Goal: Task Accomplishment & Management: Use online tool/utility

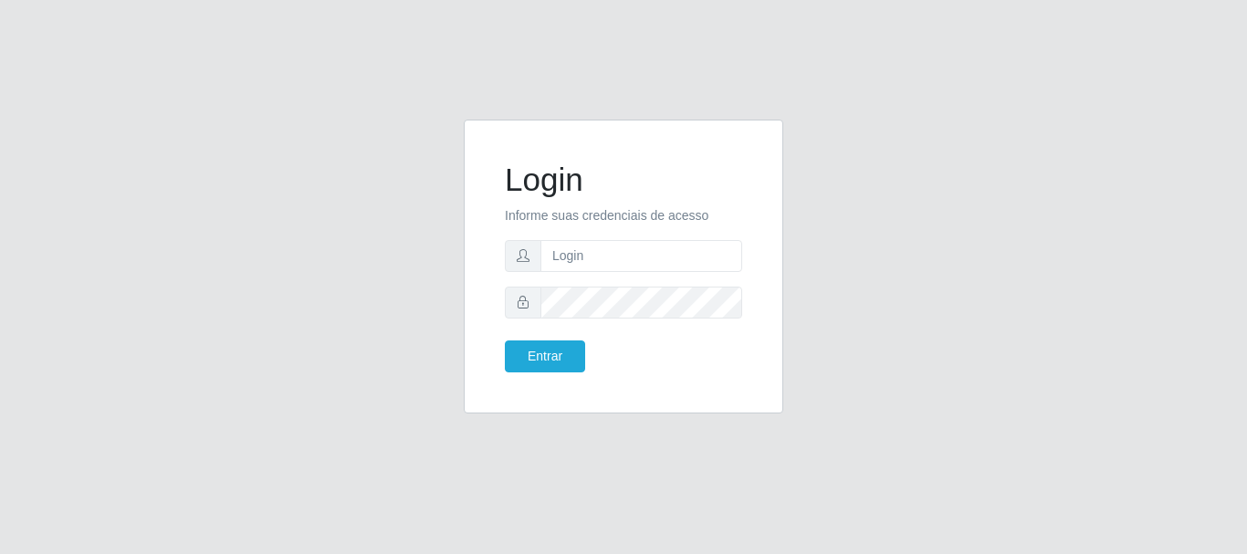
type input "Ubiratan@confglacer"
click at [553, 356] on button "Entrar" at bounding box center [545, 356] width 80 height 32
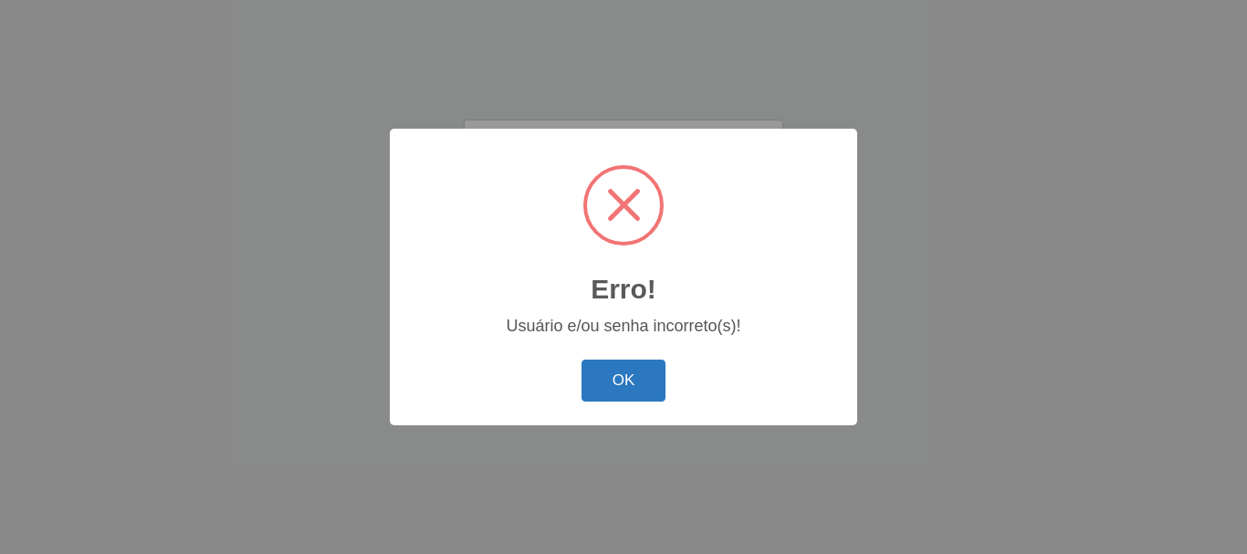
click at [600, 396] on button "OK" at bounding box center [623, 381] width 85 height 43
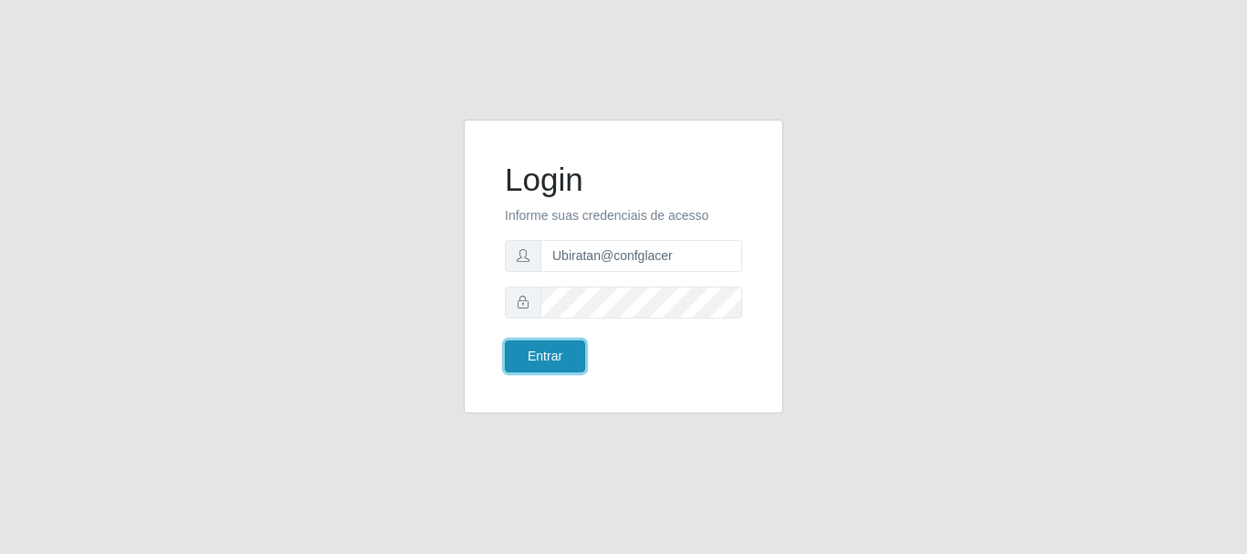
click at [554, 369] on button "Entrar" at bounding box center [545, 356] width 80 height 32
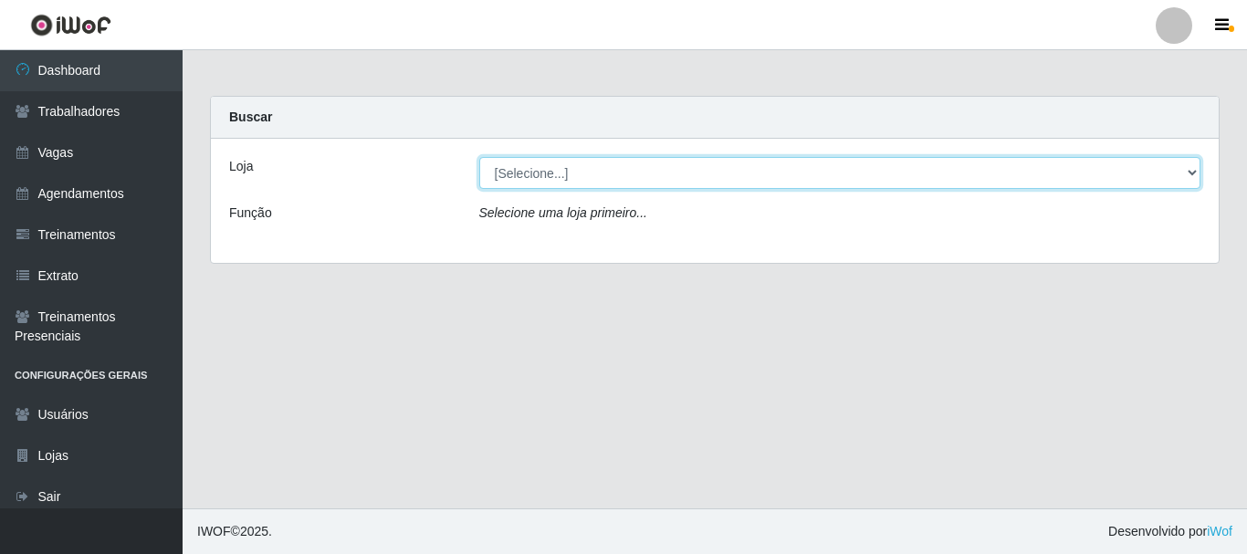
click at [858, 182] on select "[Selecione...] Glace Real Confeitaria" at bounding box center [840, 173] width 722 height 32
select select "445"
click at [479, 157] on select "[Selecione...] Glace Real Confeitaria" at bounding box center [840, 173] width 722 height 32
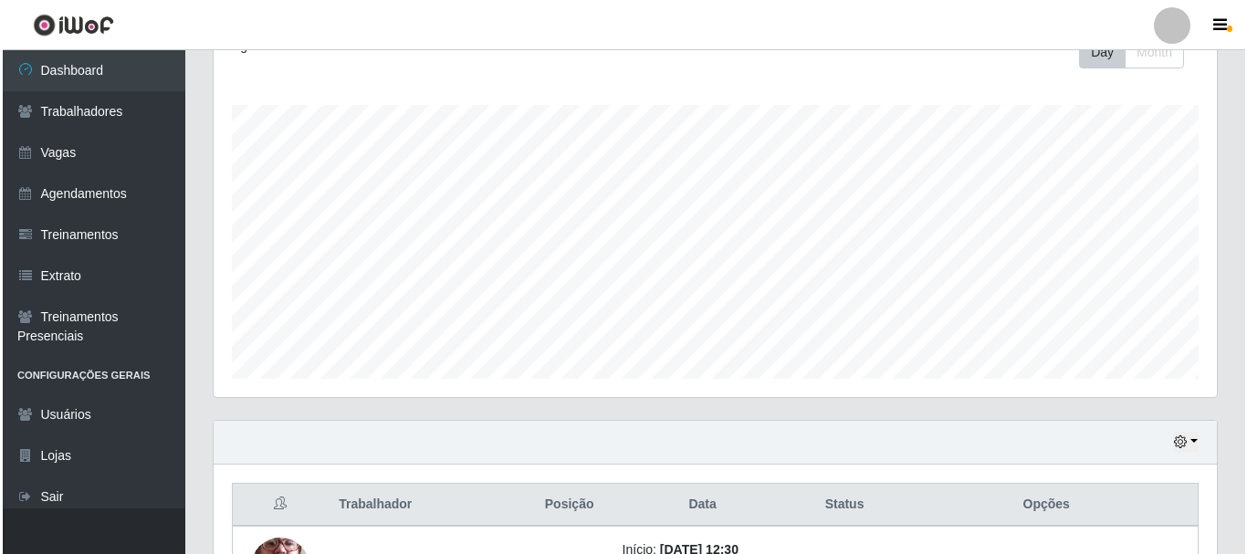
scroll to position [496, 0]
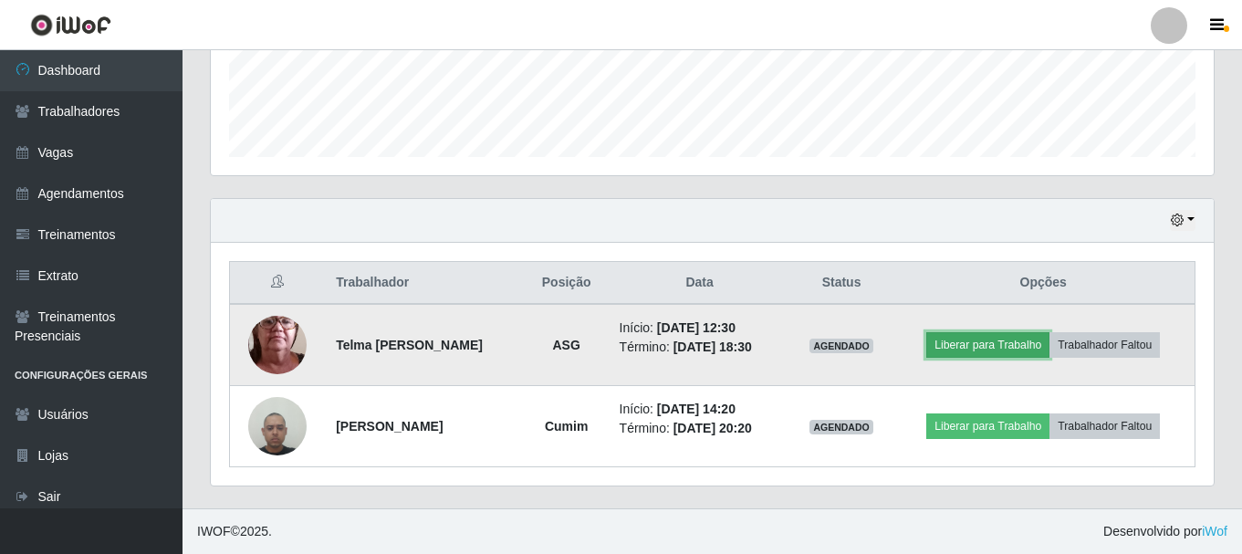
click at [1023, 338] on button "Liberar para Trabalho" at bounding box center [987, 345] width 123 height 26
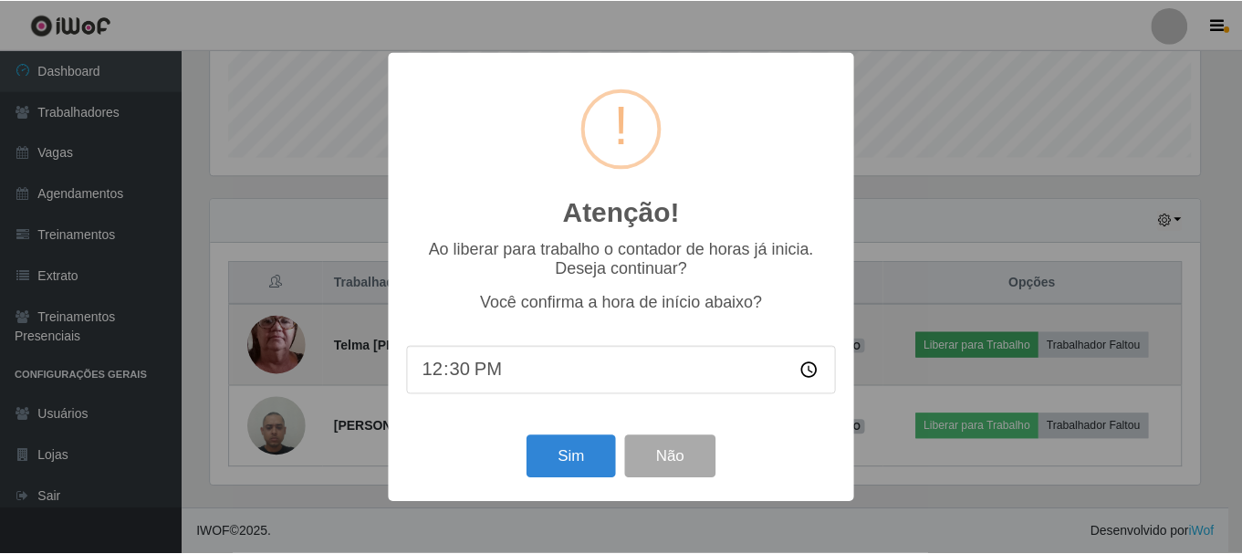
scroll to position [379, 994]
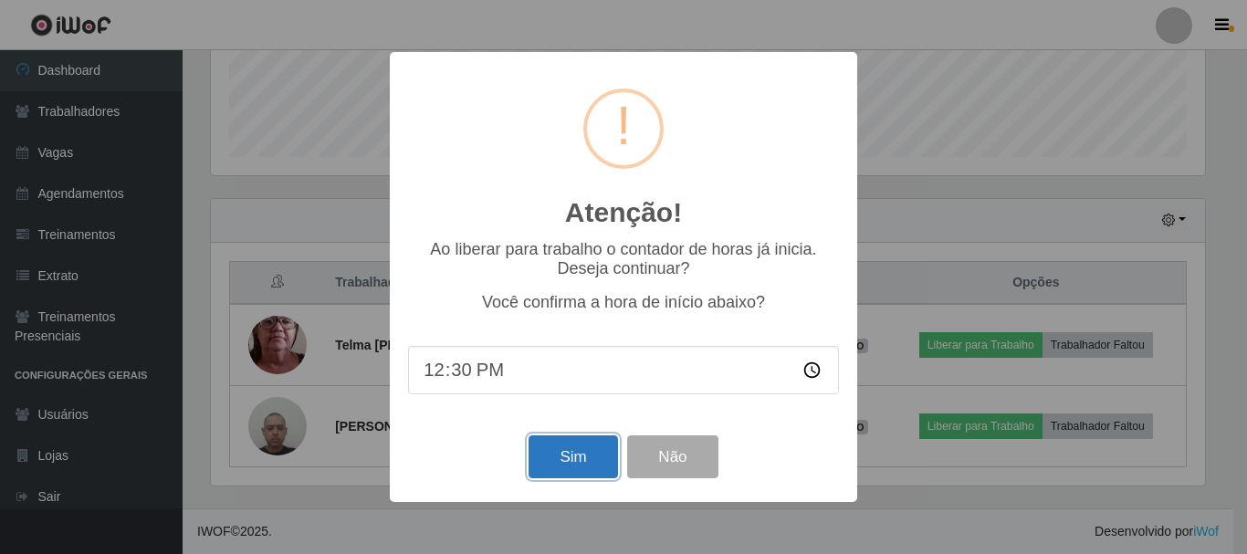
click at [571, 463] on button "Sim" at bounding box center [573, 456] width 89 height 43
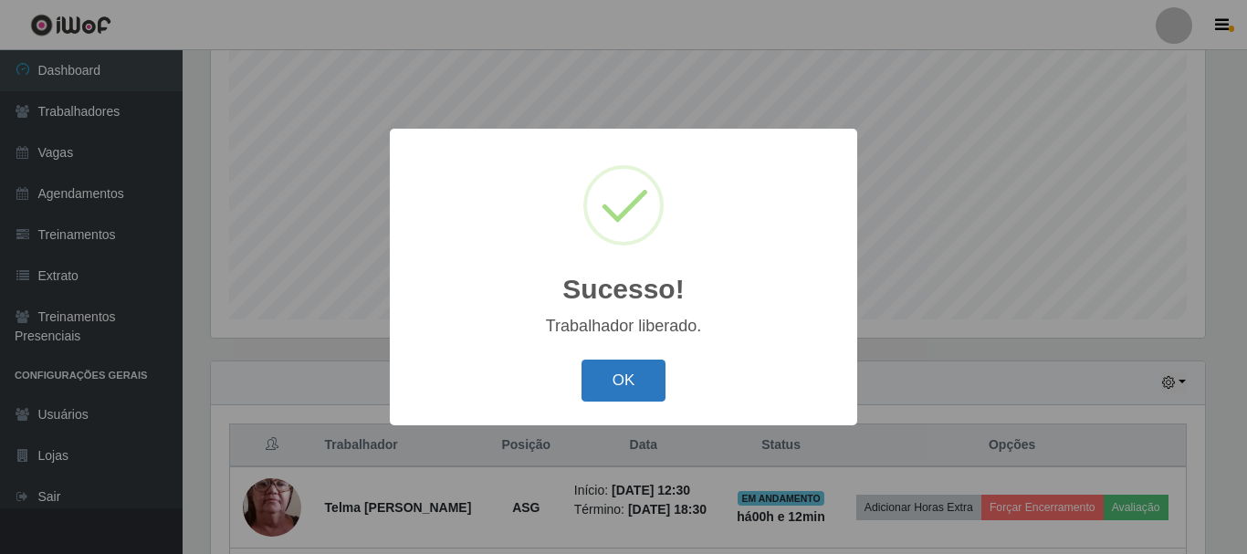
click at [622, 388] on button "OK" at bounding box center [623, 381] width 85 height 43
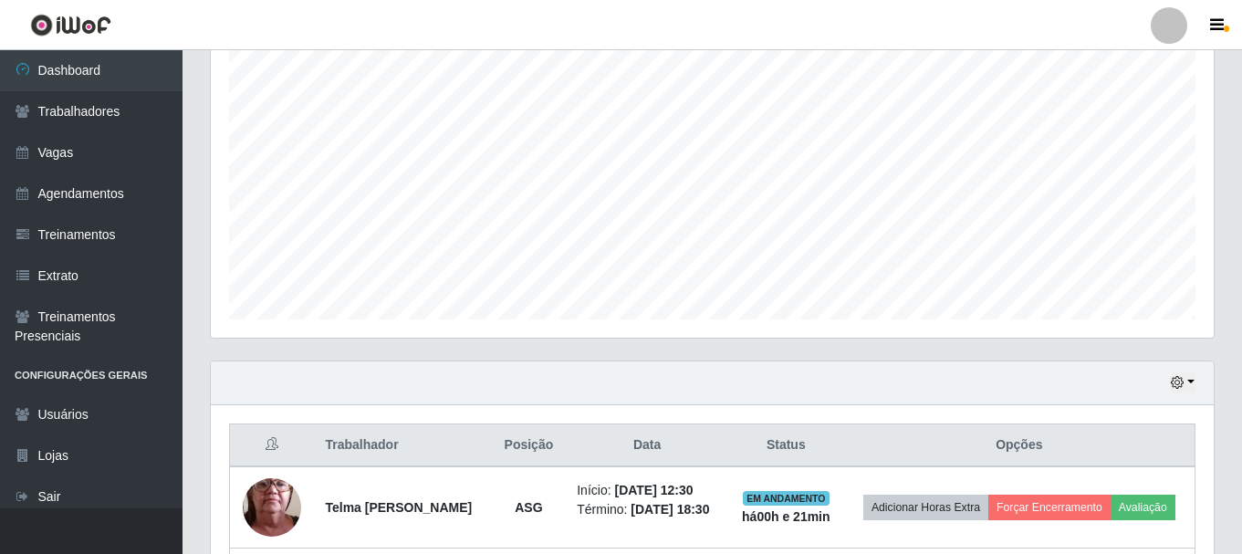
scroll to position [496, 0]
